Goal: Transaction & Acquisition: Purchase product/service

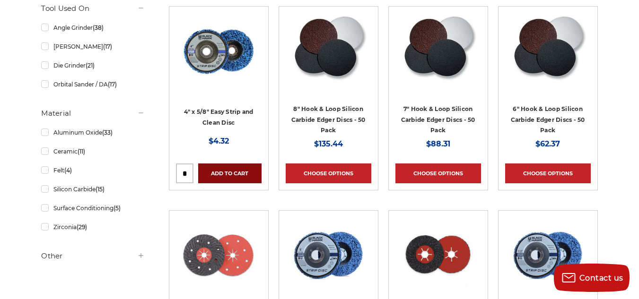
click at [247, 178] on link "Add to Cart" at bounding box center [229, 174] width 63 height 20
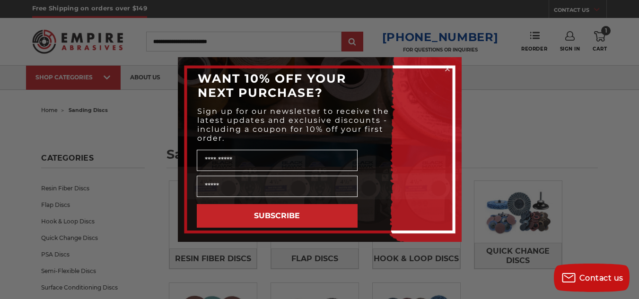
click at [448, 69] on icon "Close dialog" at bounding box center [448, 69] width 4 height 4
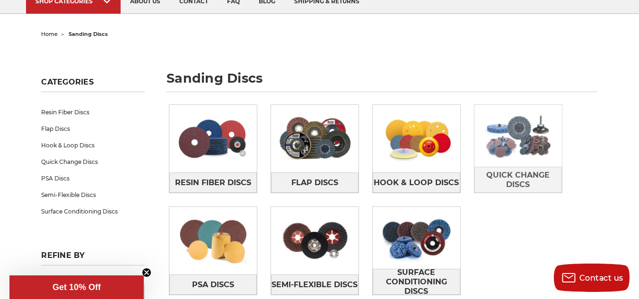
scroll to position [95, 0]
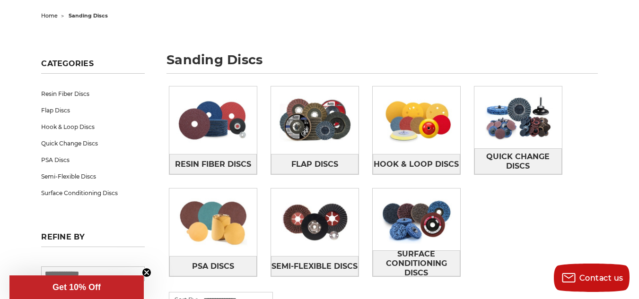
click at [143, 274] on circle "Close teaser" at bounding box center [146, 273] width 9 height 9
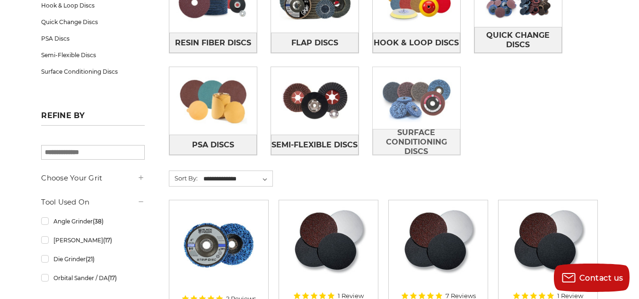
scroll to position [221, 0]
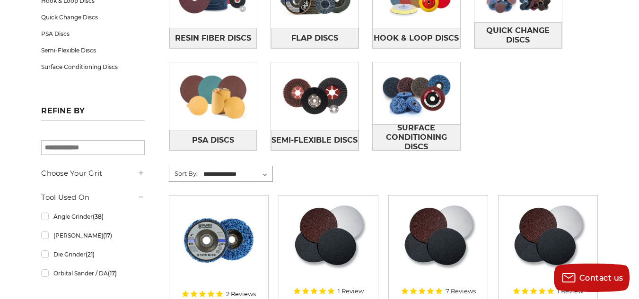
drag, startPoint x: 217, startPoint y: 173, endPoint x: 214, endPoint y: 168, distance: 5.5
click at [217, 173] on select "**********" at bounding box center [237, 174] width 70 height 14
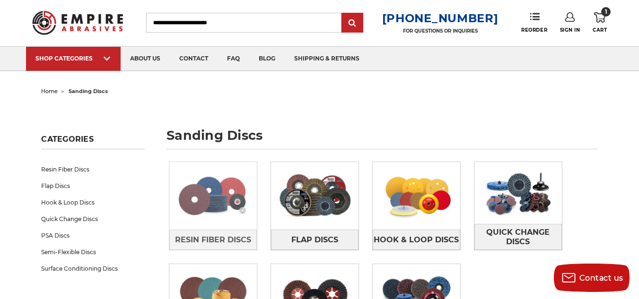
scroll to position [0, 0]
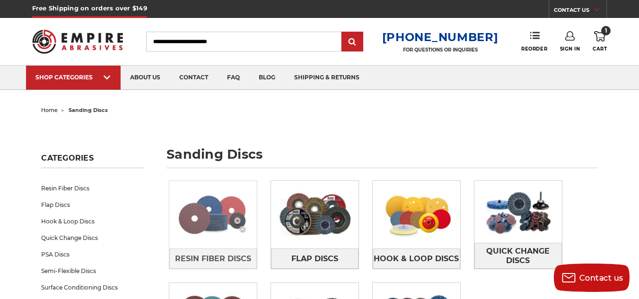
click at [204, 195] on img at bounding box center [213, 215] width 88 height 62
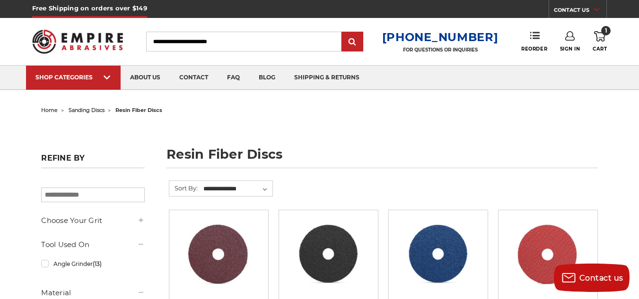
click at [118, 226] on h5 "Choose Your Grit" at bounding box center [92, 220] width 103 height 11
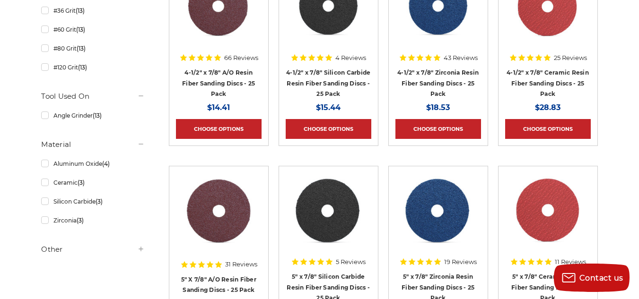
scroll to position [252, 0]
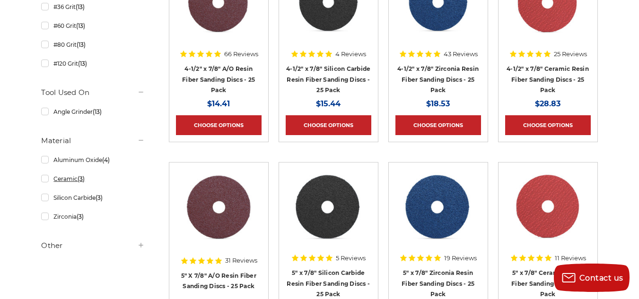
click at [136, 178] on link "Ceramic (3)" at bounding box center [92, 179] width 103 height 17
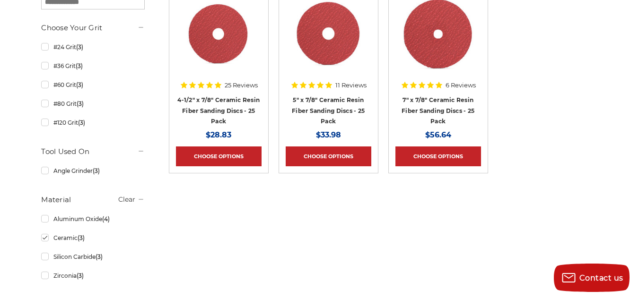
scroll to position [347, 0]
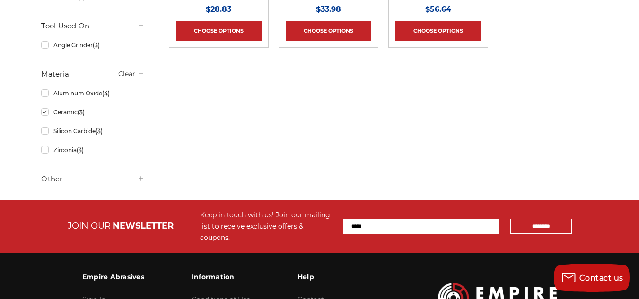
click at [103, 180] on h5 "Other" at bounding box center [92, 179] width 103 height 11
